Goal: Transaction & Acquisition: Purchase product/service

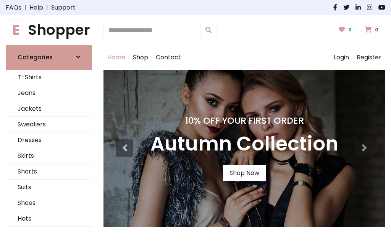
click at [196, 126] on h4 "10% Off Your First Order" at bounding box center [245, 120] width 188 height 11
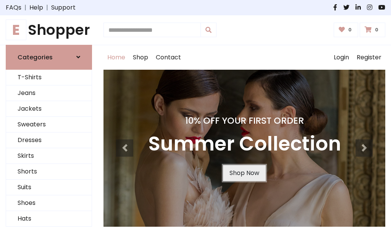
click at [244, 172] on link "Shop Now" at bounding box center [244, 173] width 43 height 16
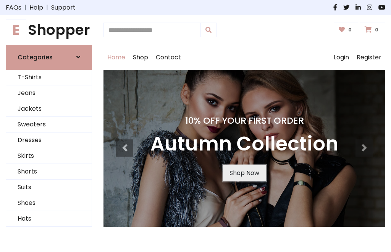
click at [244, 172] on link "Shop Now" at bounding box center [244, 173] width 43 height 16
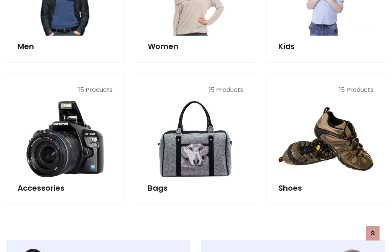
scroll to position [762, 0]
